Goal: Information Seeking & Learning: Understand process/instructions

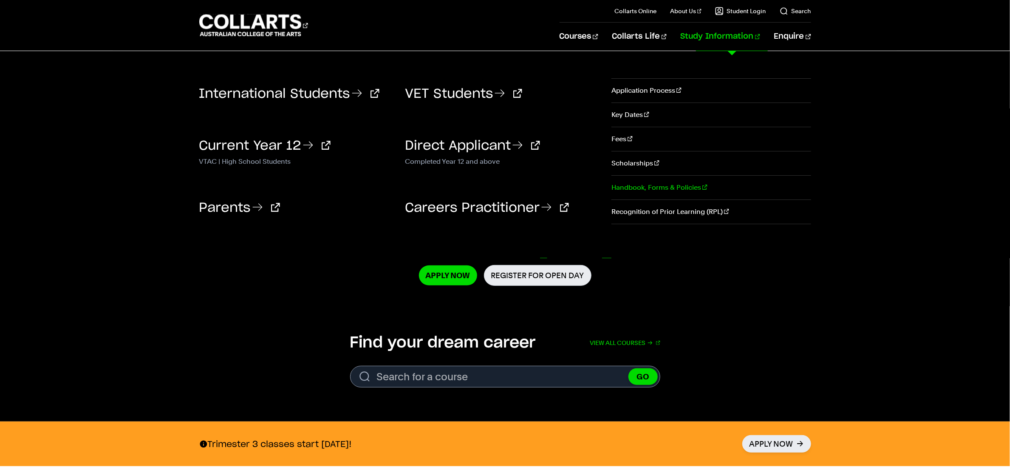
click at [640, 184] on link "Handbook, Forms & Policies" at bounding box center [710, 187] width 199 height 24
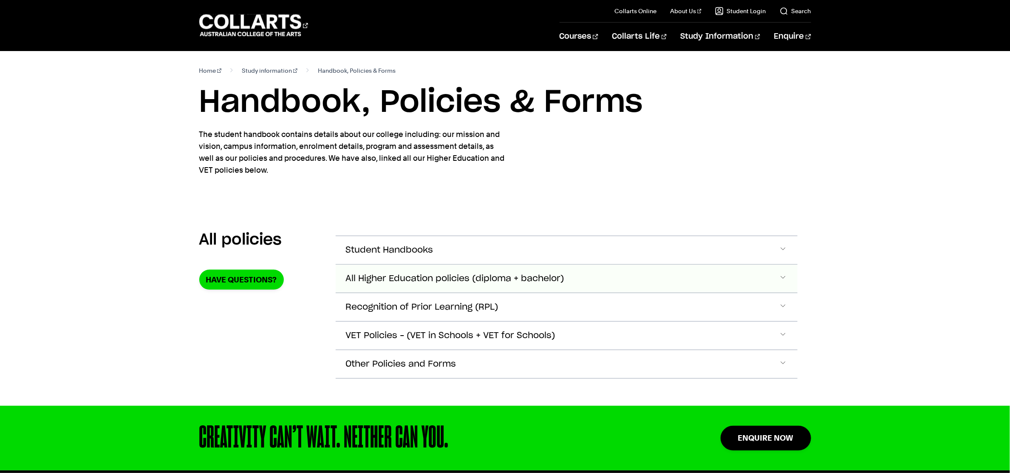
click at [433, 255] on span "All Higher Education policies (diploma + bachelor)" at bounding box center [390, 250] width 88 height 10
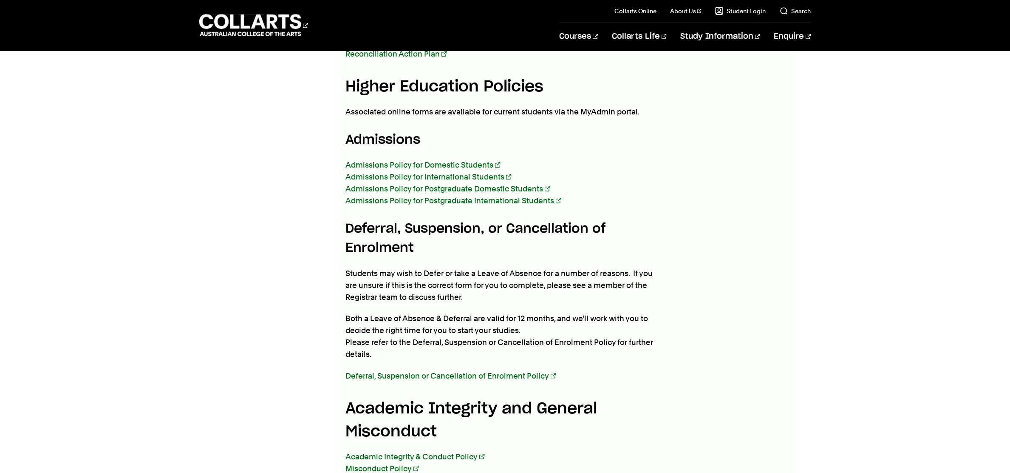
scroll to position [579, 0]
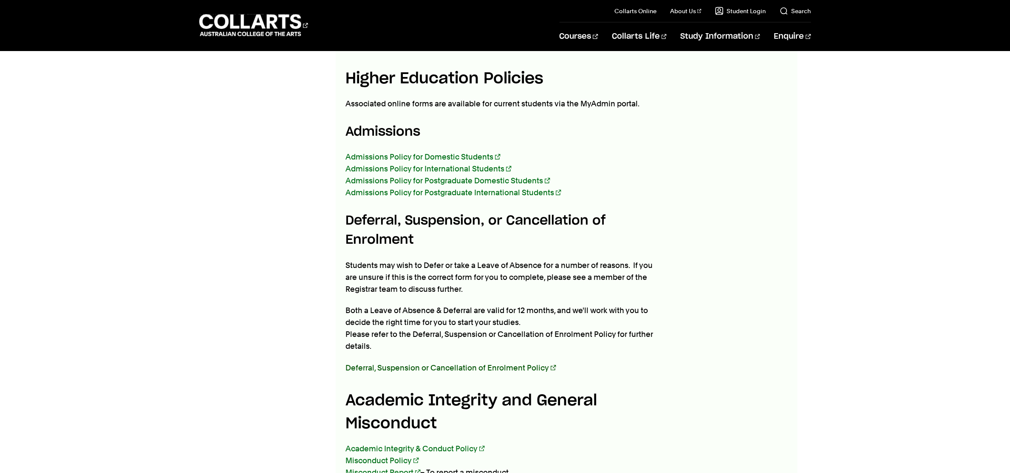
click at [370, 363] on link "Deferral, Suspension or Cancellation of Enrolment Policy" at bounding box center [451, 367] width 210 height 9
